Goal: Task Accomplishment & Management: Manage account settings

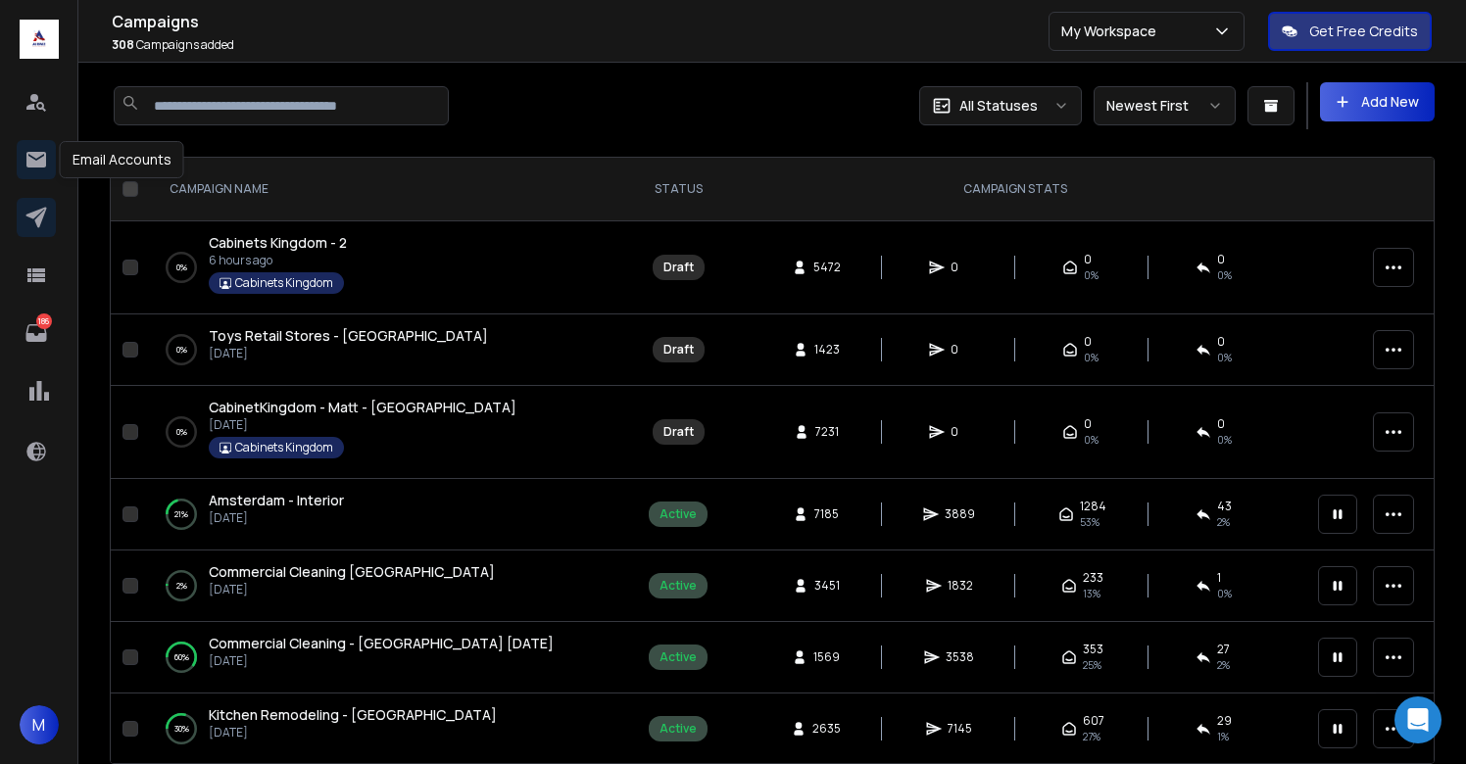
click at [27, 164] on icon at bounding box center [36, 160] width 20 height 16
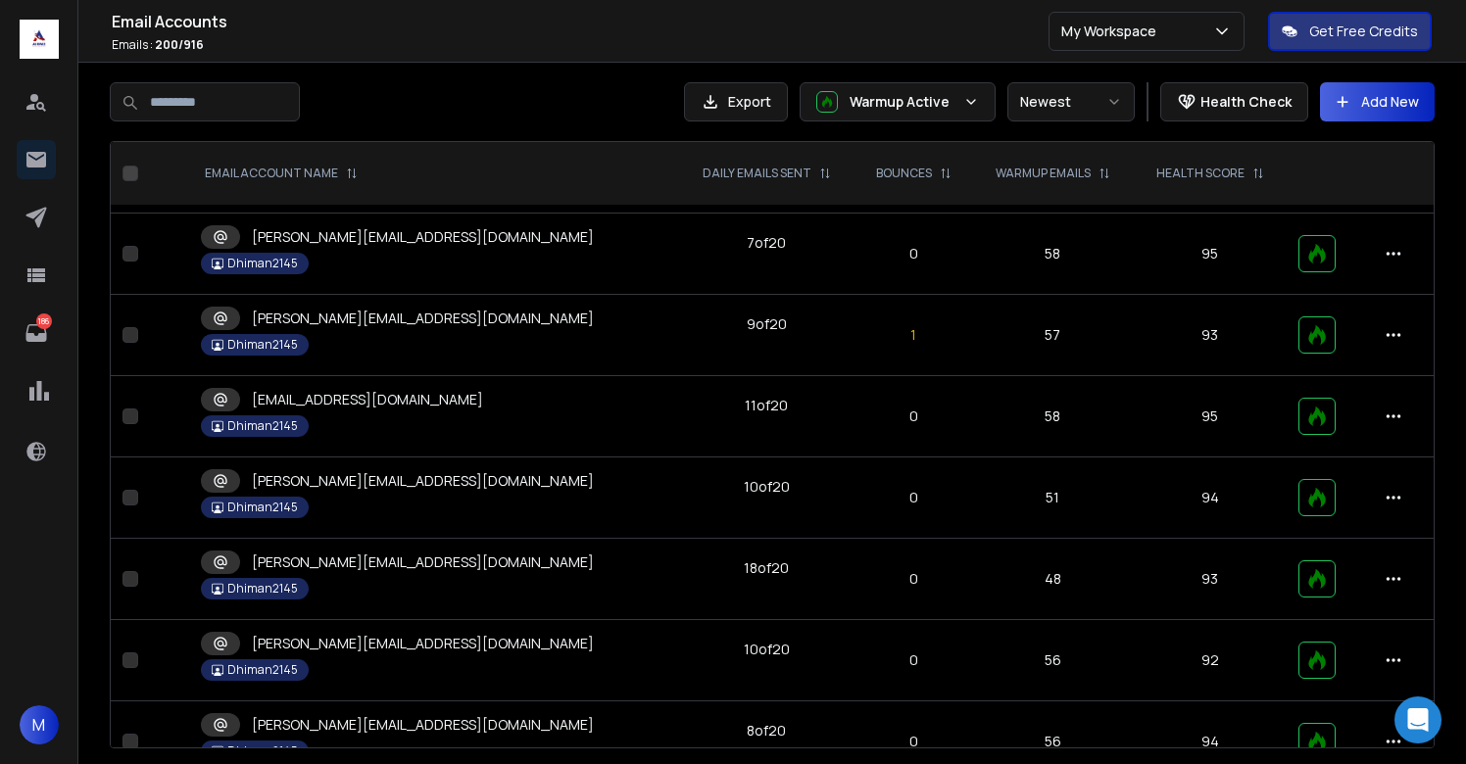
scroll to position [12751, 0]
click at [42, 728] on span "M" at bounding box center [39, 725] width 39 height 39
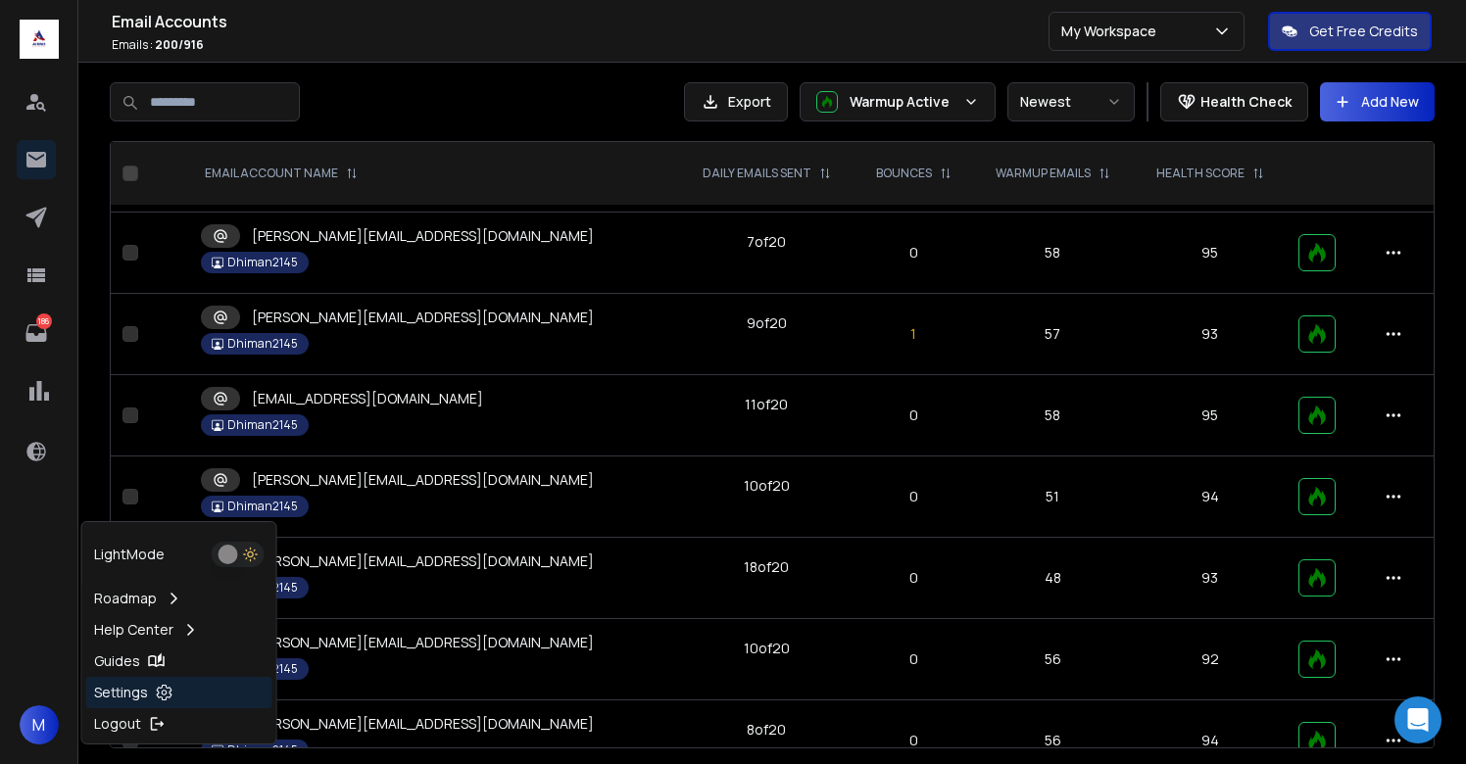
click at [132, 689] on p "Settings" at bounding box center [121, 693] width 54 height 20
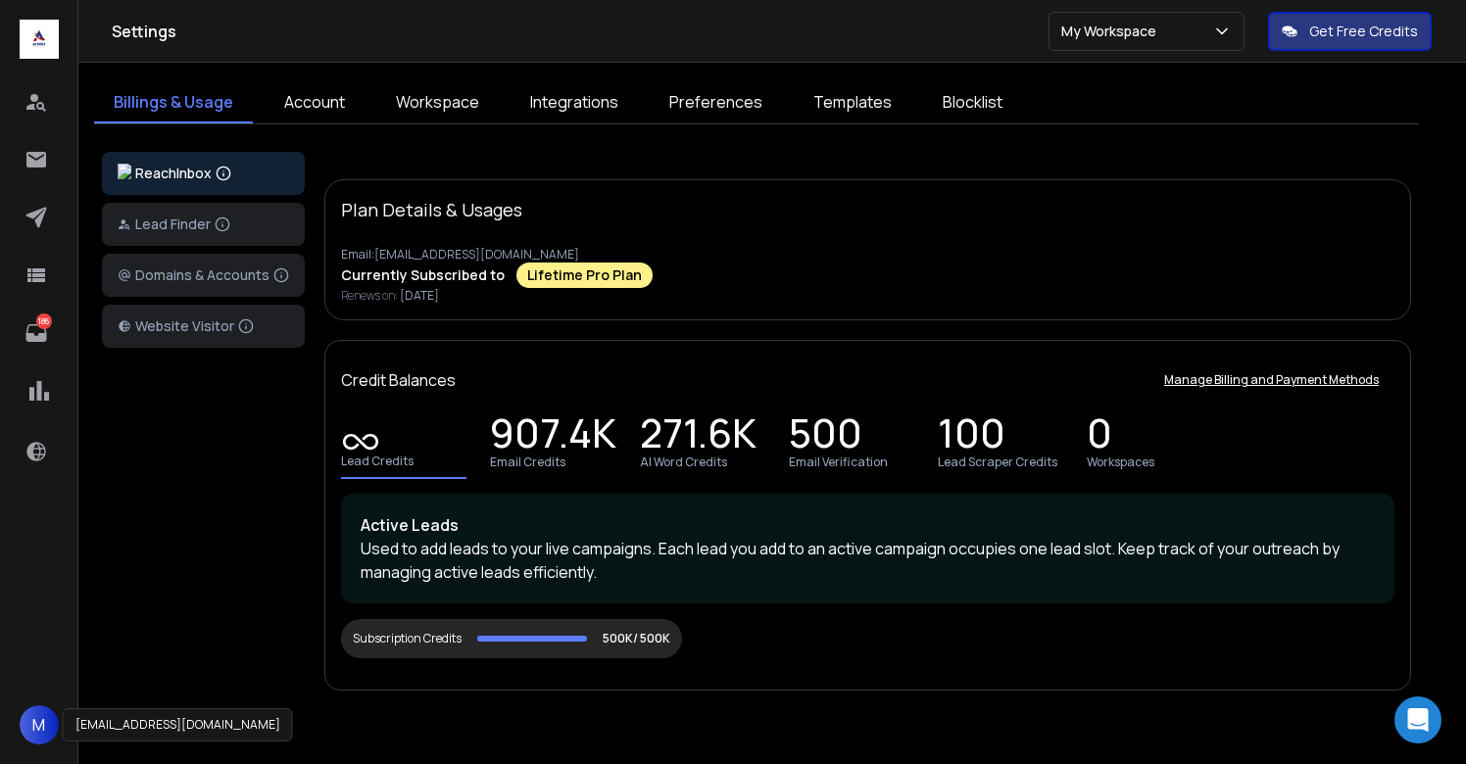
click at [31, 718] on span "M" at bounding box center [39, 725] width 39 height 39
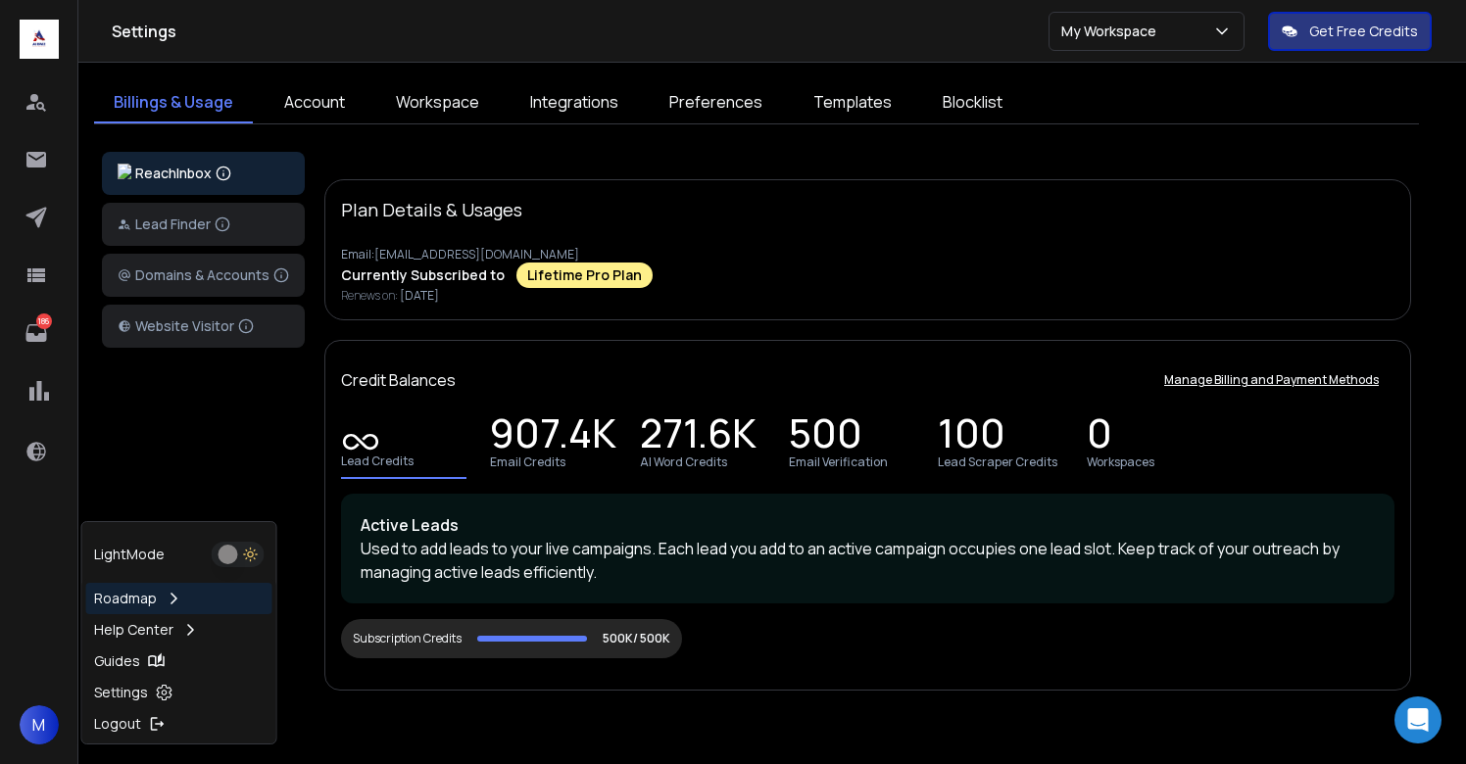
click at [237, 553] on button "button" at bounding box center [238, 554] width 53 height 25
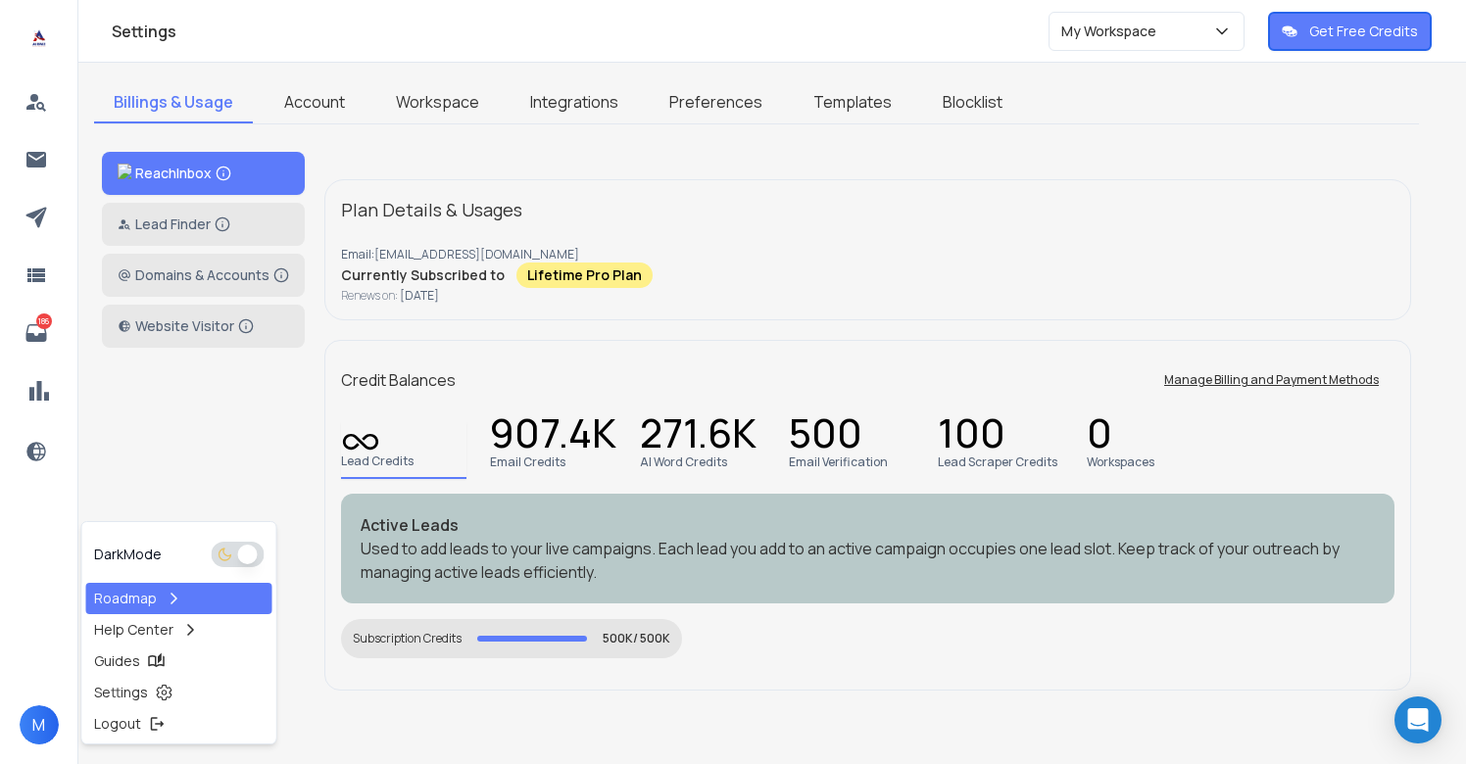
click at [192, 425] on div "ReachInbox Lead Finder Domains & Accounts Website Visitor Plan Details & Usages…" at bounding box center [756, 440] width 1309 height 577
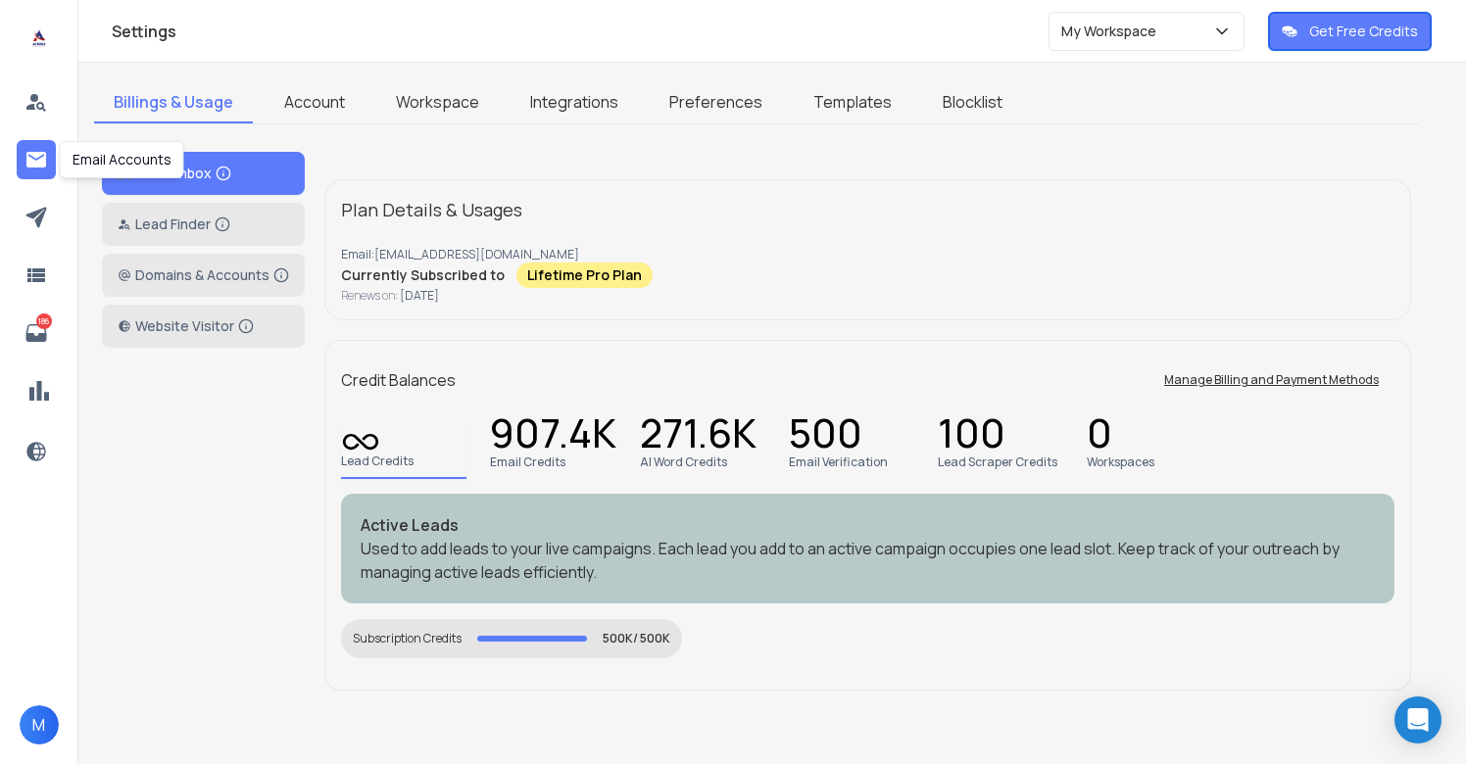
click at [31, 164] on icon at bounding box center [36, 160] width 20 height 16
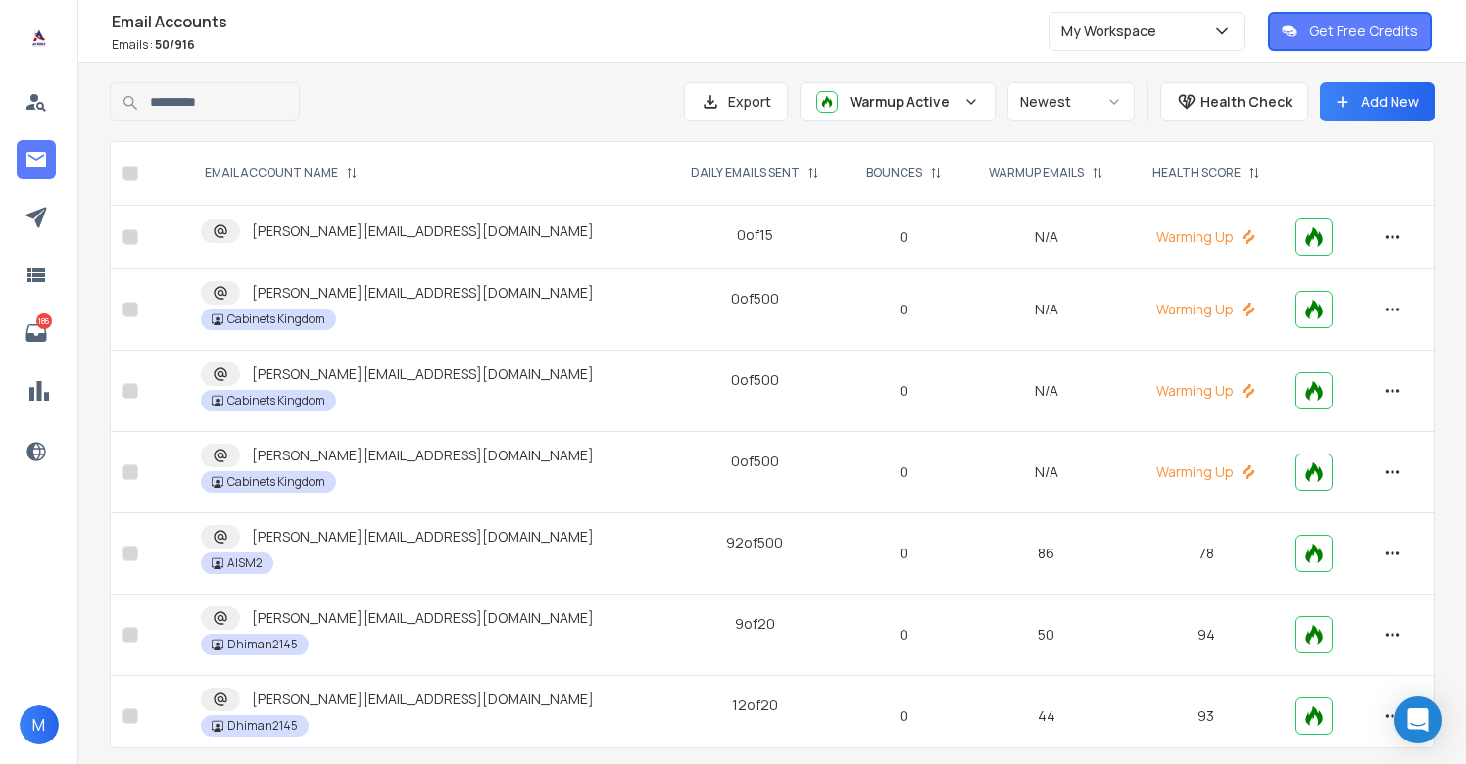
click at [560, 55] on div "Email Accounts Emails : 50 / 916 My Workspace Get Free Credits" at bounding box center [733, 31] width 1466 height 63
click at [42, 718] on span "M" at bounding box center [39, 725] width 39 height 39
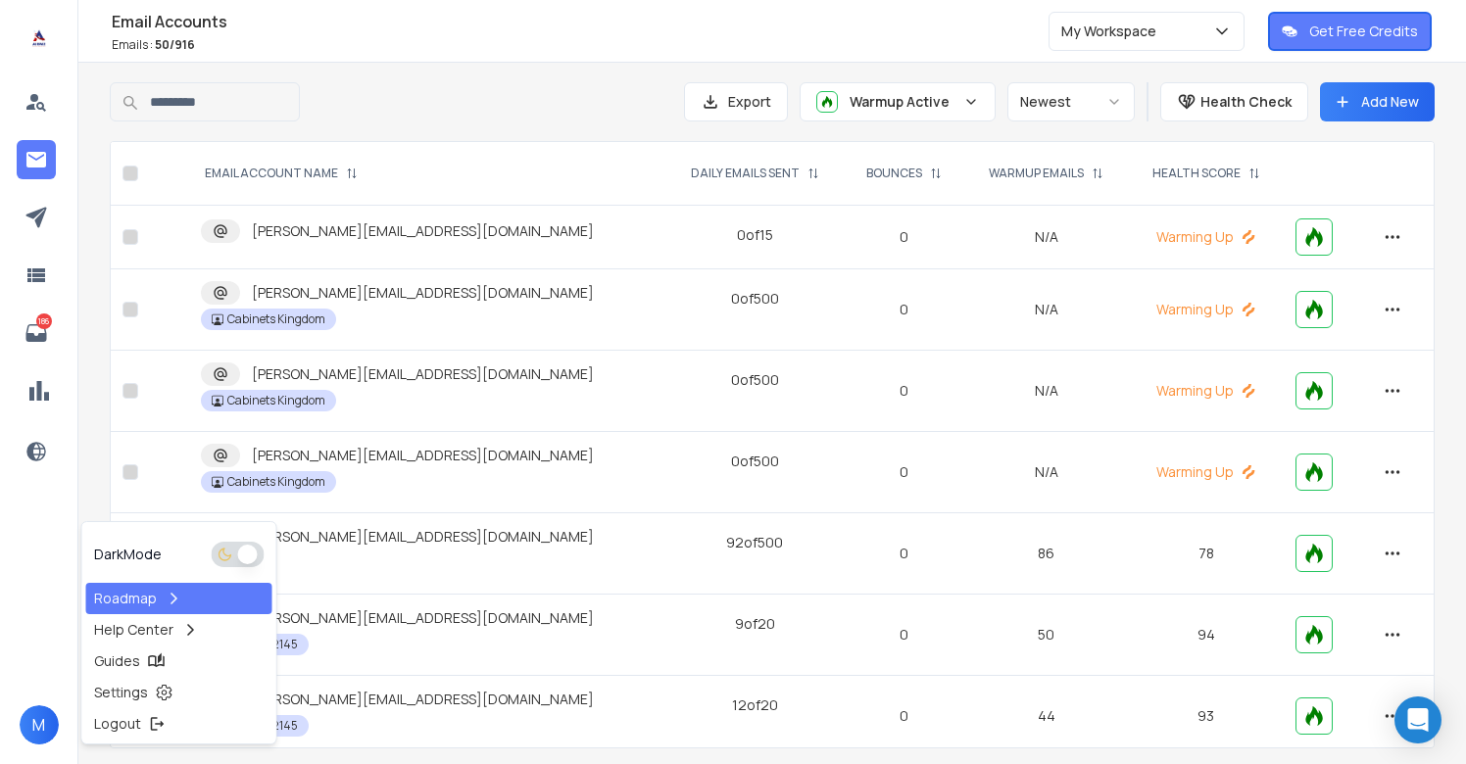
click at [220, 549] on icon at bounding box center [226, 555] width 16 height 16
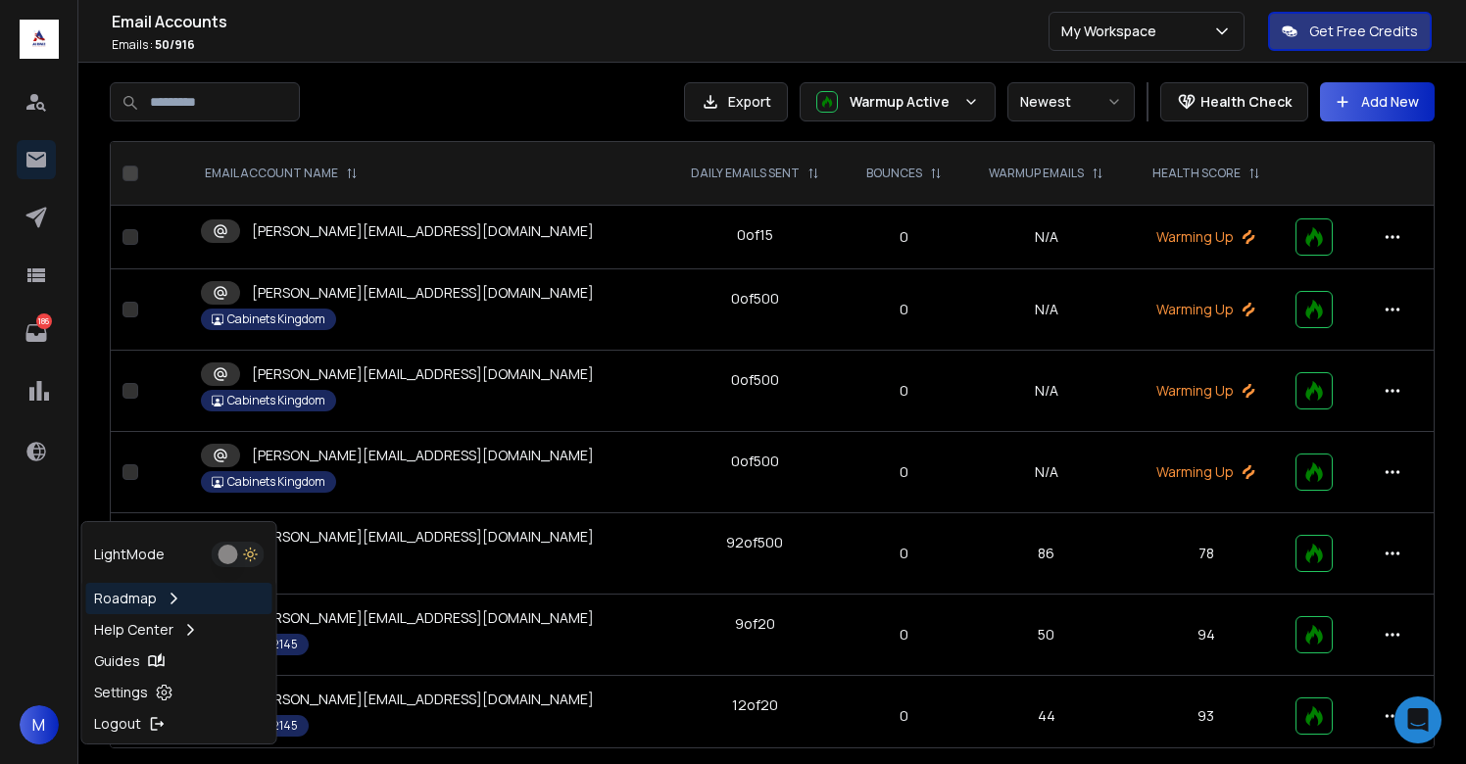
click at [18, 542] on div "186 M" at bounding box center [39, 382] width 78 height 764
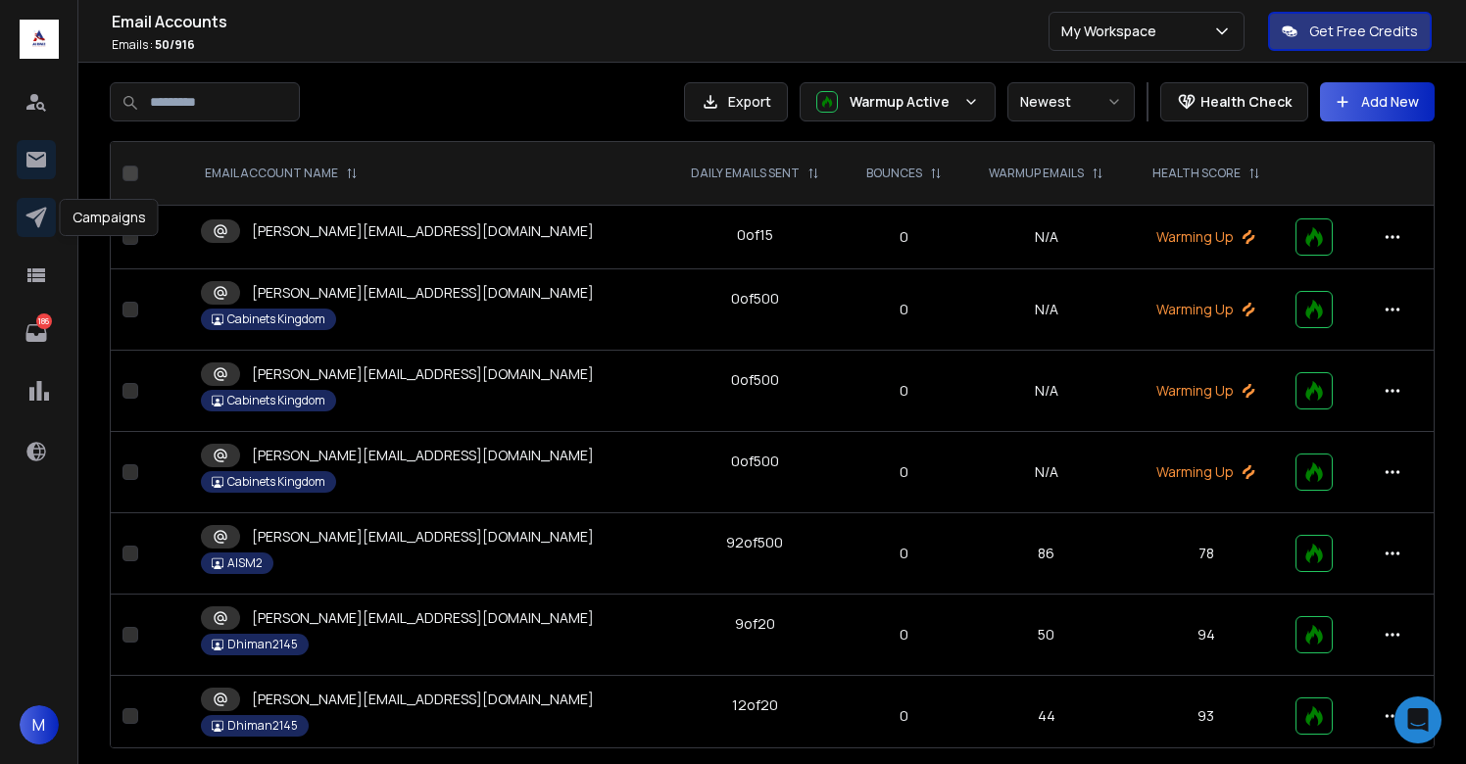
click at [37, 216] on icon at bounding box center [36, 218] width 24 height 24
